Goal: Learn about a topic

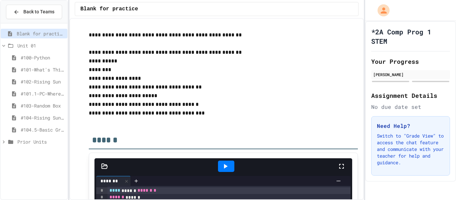
click at [50, 128] on span "#104.5-Basic Graphics Review" at bounding box center [43, 129] width 44 height 7
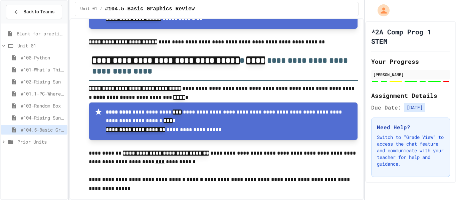
scroll to position [3773, 0]
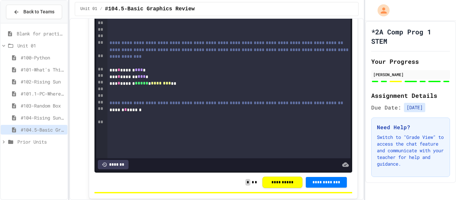
scroll to position [1491, 0]
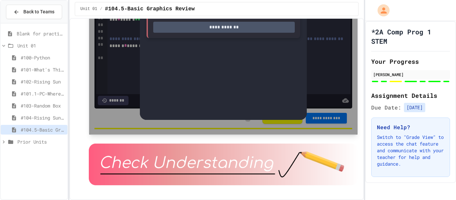
scroll to position [1557, 0]
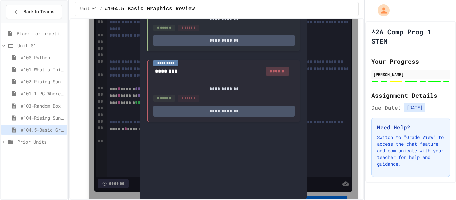
scroll to position [1465, 0]
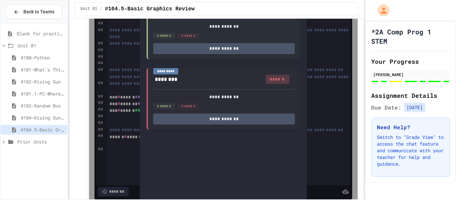
click at [293, 78] on div "**********" at bounding box center [223, 76] width 167 height 270
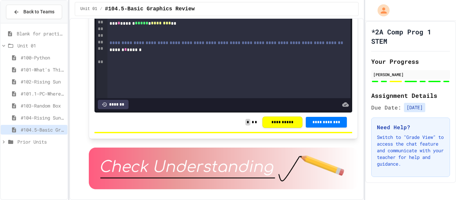
scroll to position [1548, 0]
